Goal: Complete application form: Complete application form

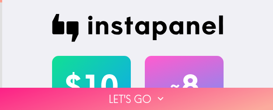
drag, startPoint x: 118, startPoint y: 94, endPoint x: 104, endPoint y: 110, distance: 21.3
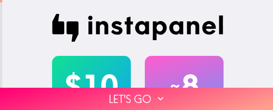
click at [118, 93] on button "Let's go" at bounding box center [136, 99] width 273 height 22
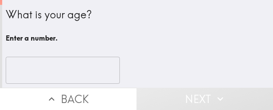
click at [56, 66] on input "number" at bounding box center [63, 70] width 114 height 27
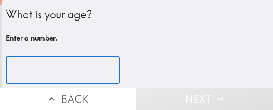
paste input "36"
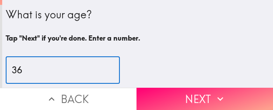
type input "36"
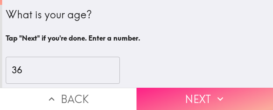
click at [196, 93] on button "Next" at bounding box center [204, 99] width 136 height 22
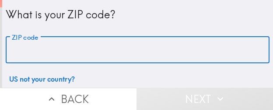
click at [84, 55] on input "ZIP code" at bounding box center [137, 50] width 263 height 27
paste input "33616"
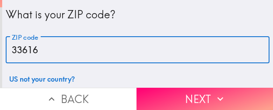
type input "33616"
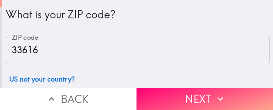
click at [170, 94] on button "Next" at bounding box center [204, 99] width 136 height 22
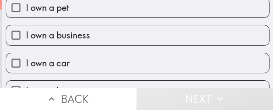
scroll to position [44, 0]
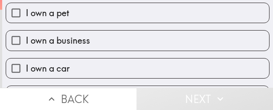
drag, startPoint x: 100, startPoint y: 38, endPoint x: 151, endPoint y: 69, distance: 59.4
click at [100, 38] on label "I own a business" at bounding box center [137, 41] width 262 height 20
click at [26, 38] on input "I own a business" at bounding box center [16, 41] width 20 height 20
checkbox input "true"
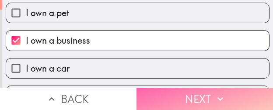
click at [180, 93] on button "Next" at bounding box center [204, 99] width 136 height 22
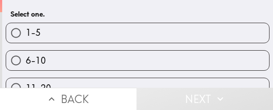
scroll to position [44, 0]
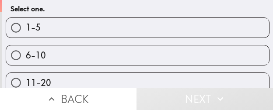
click at [75, 55] on label "6-10" at bounding box center [137, 55] width 262 height 20
click at [26, 55] on input "6-10" at bounding box center [16, 55] width 20 height 20
radio input "true"
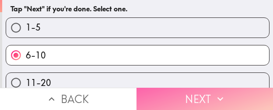
click at [184, 93] on button "Next" at bounding box center [204, 99] width 136 height 22
